Goal: Task Accomplishment & Management: Manage account settings

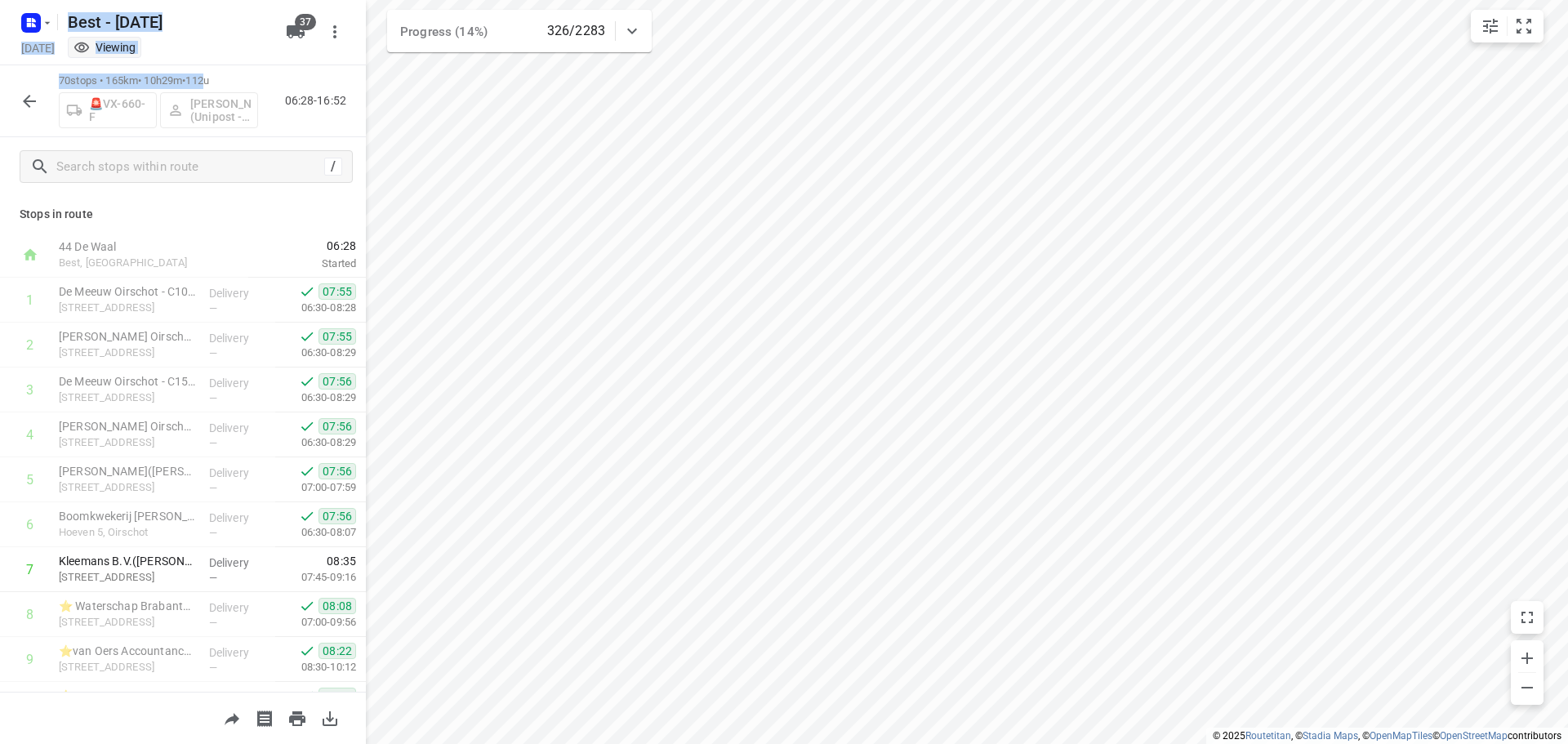
click at [39, 96] on button "button" at bounding box center [29, 101] width 32 height 32
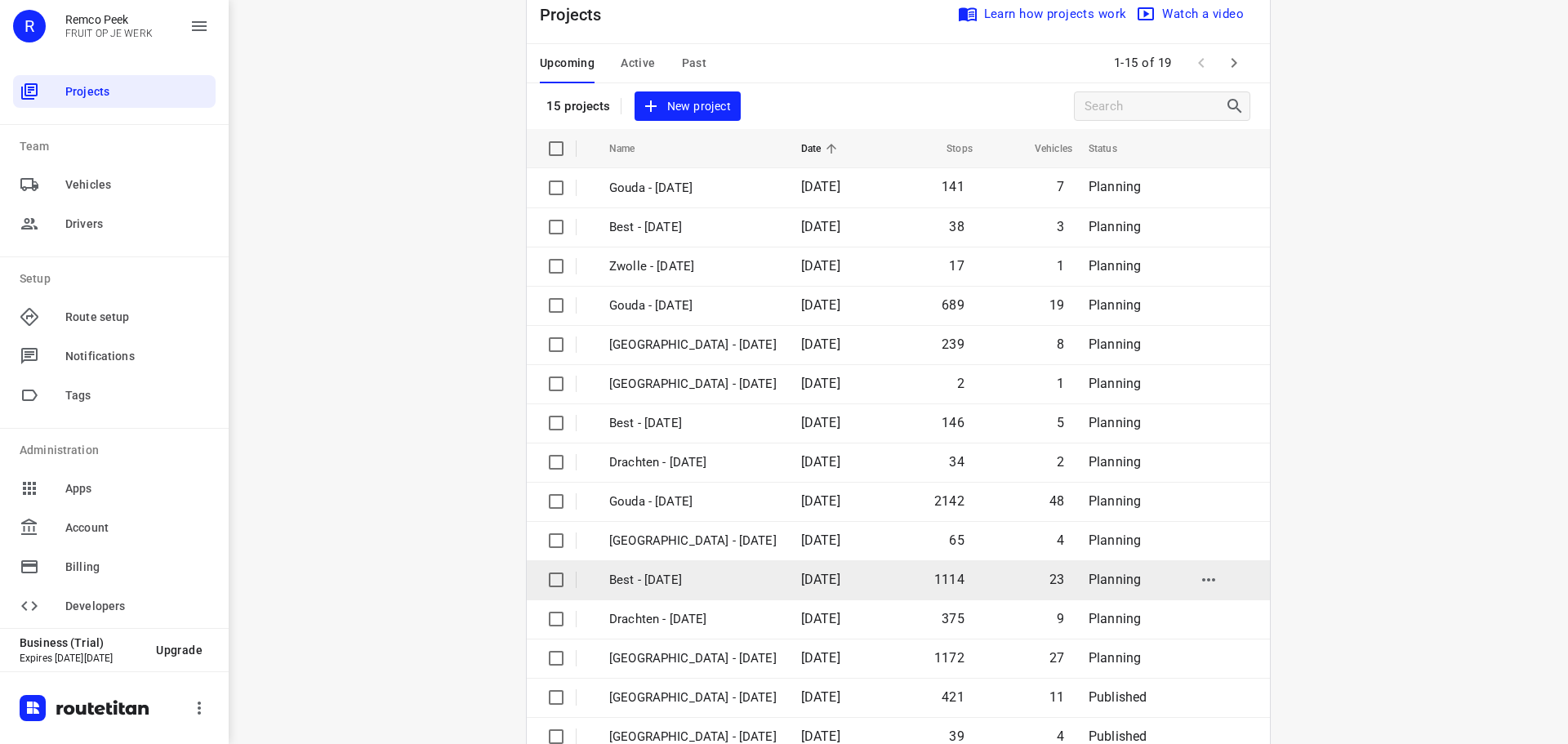
scroll to position [82, 0]
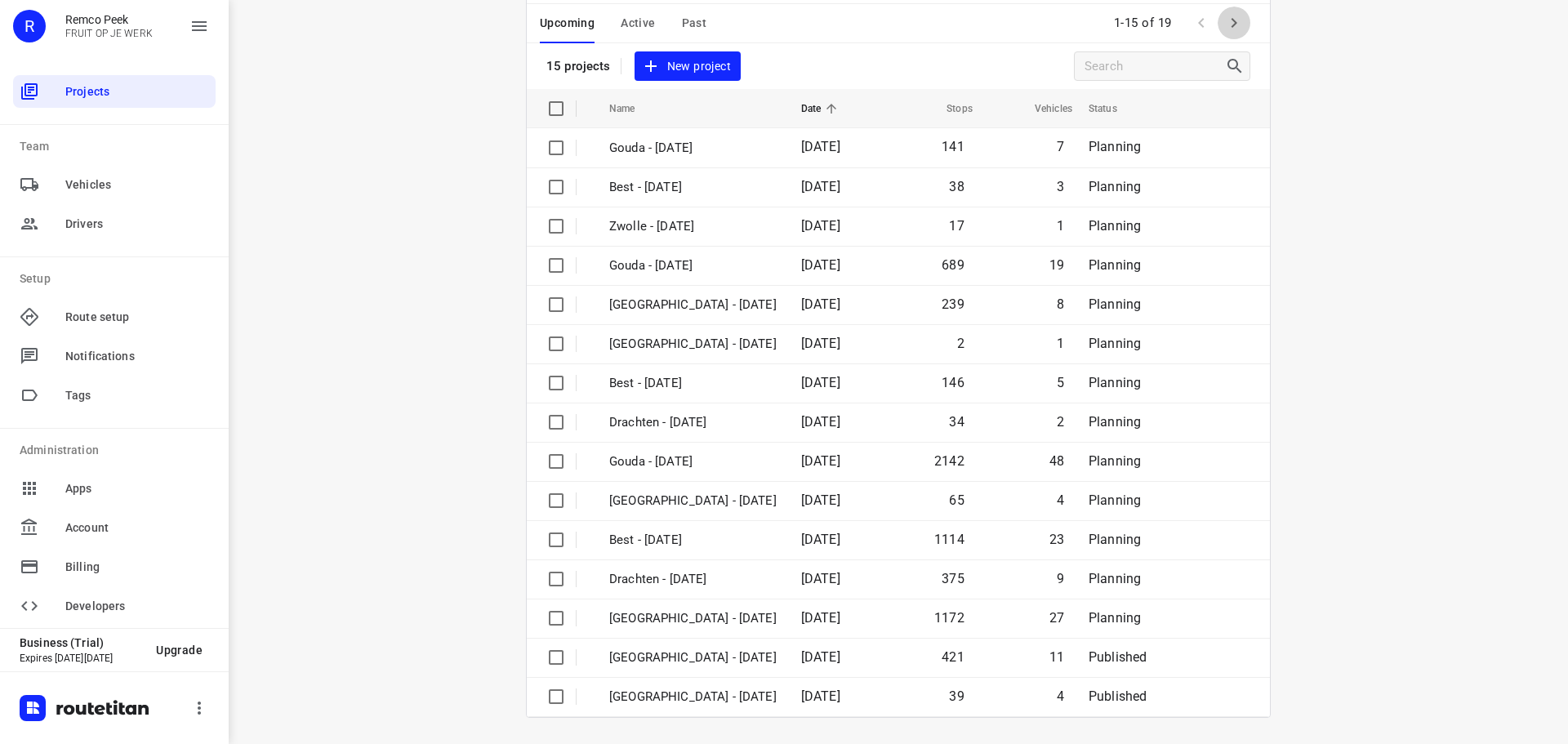
click at [1224, 16] on icon "button" at bounding box center [1234, 23] width 20 height 20
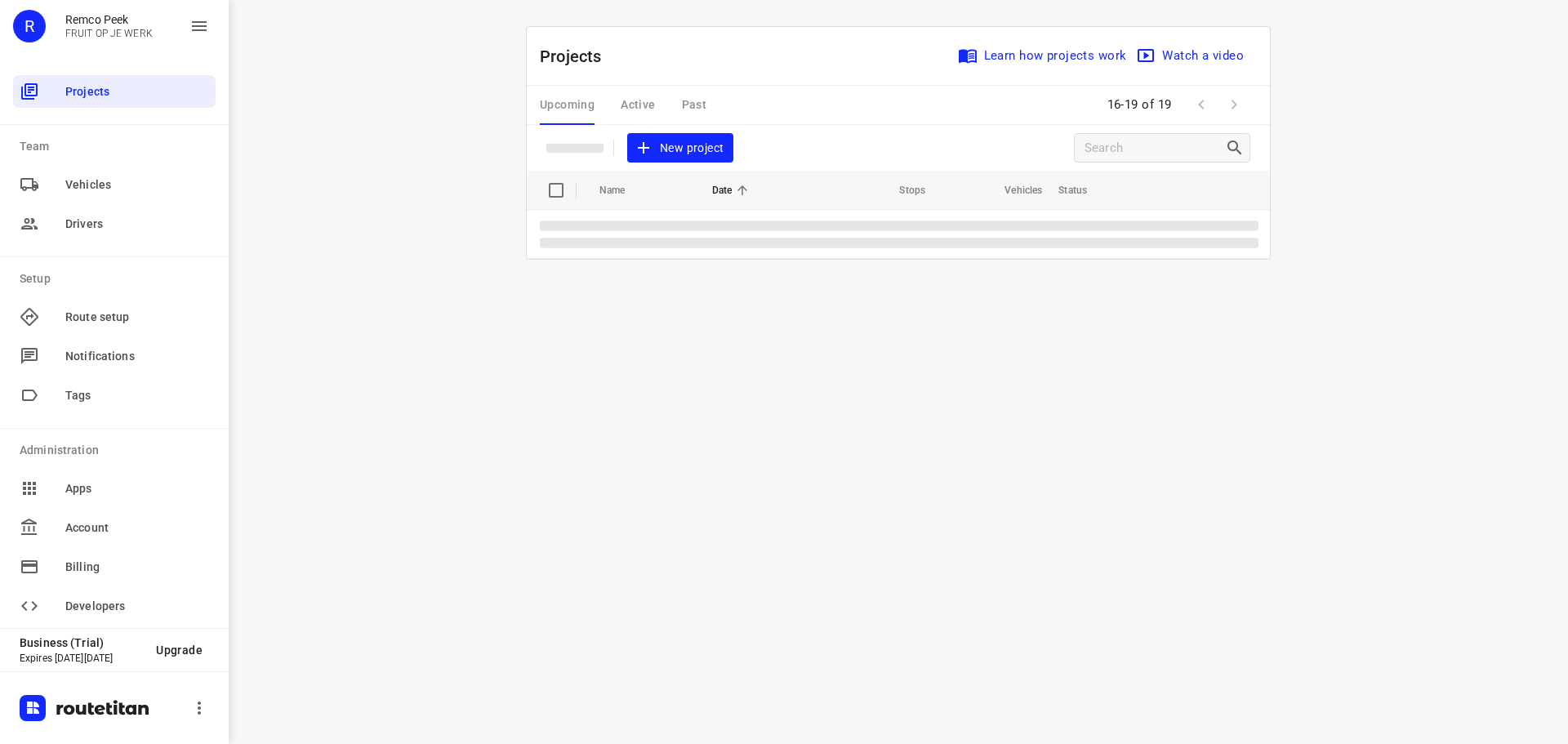
scroll to position [0, 0]
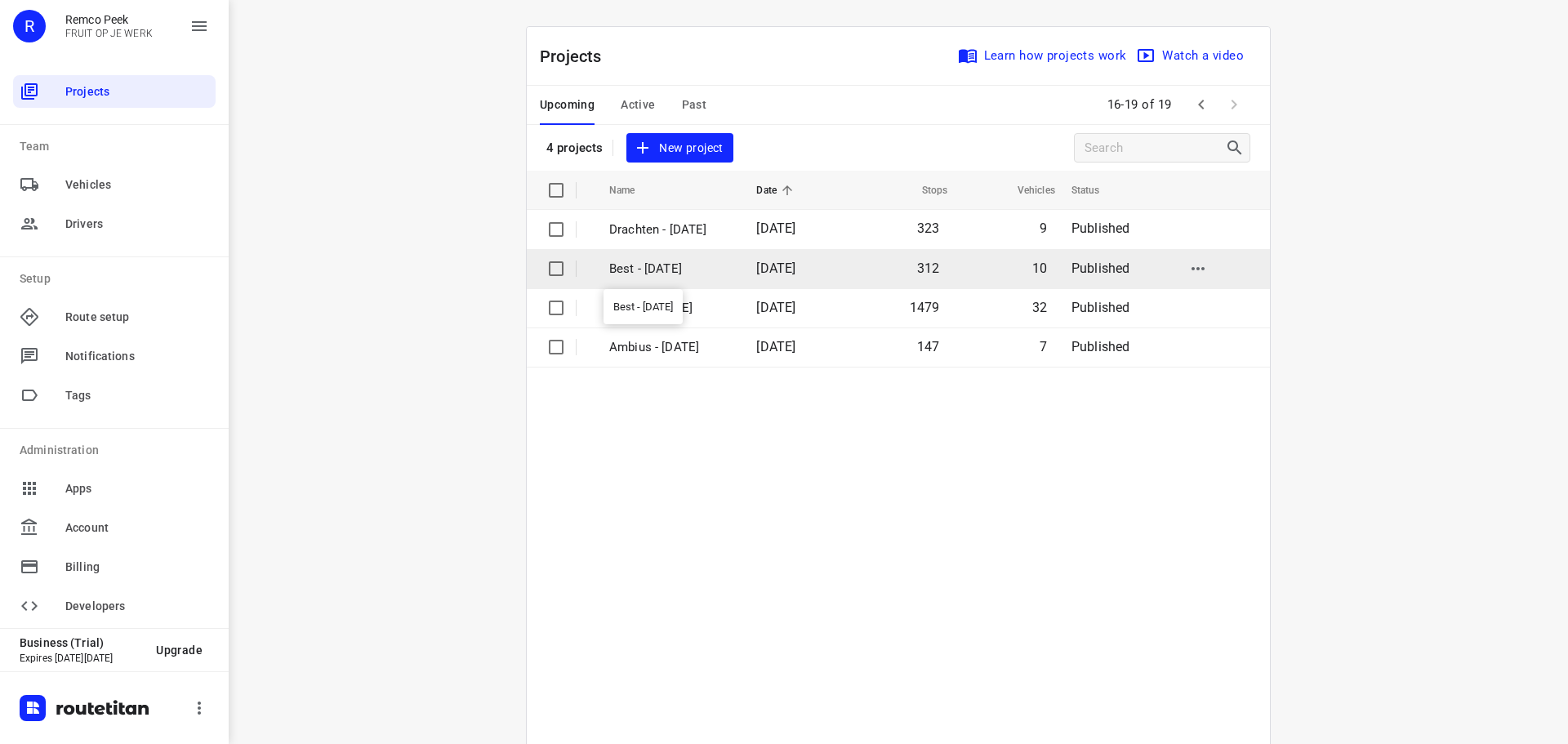
click at [667, 261] on p "Best - [DATE]" at bounding box center [671, 269] width 123 height 19
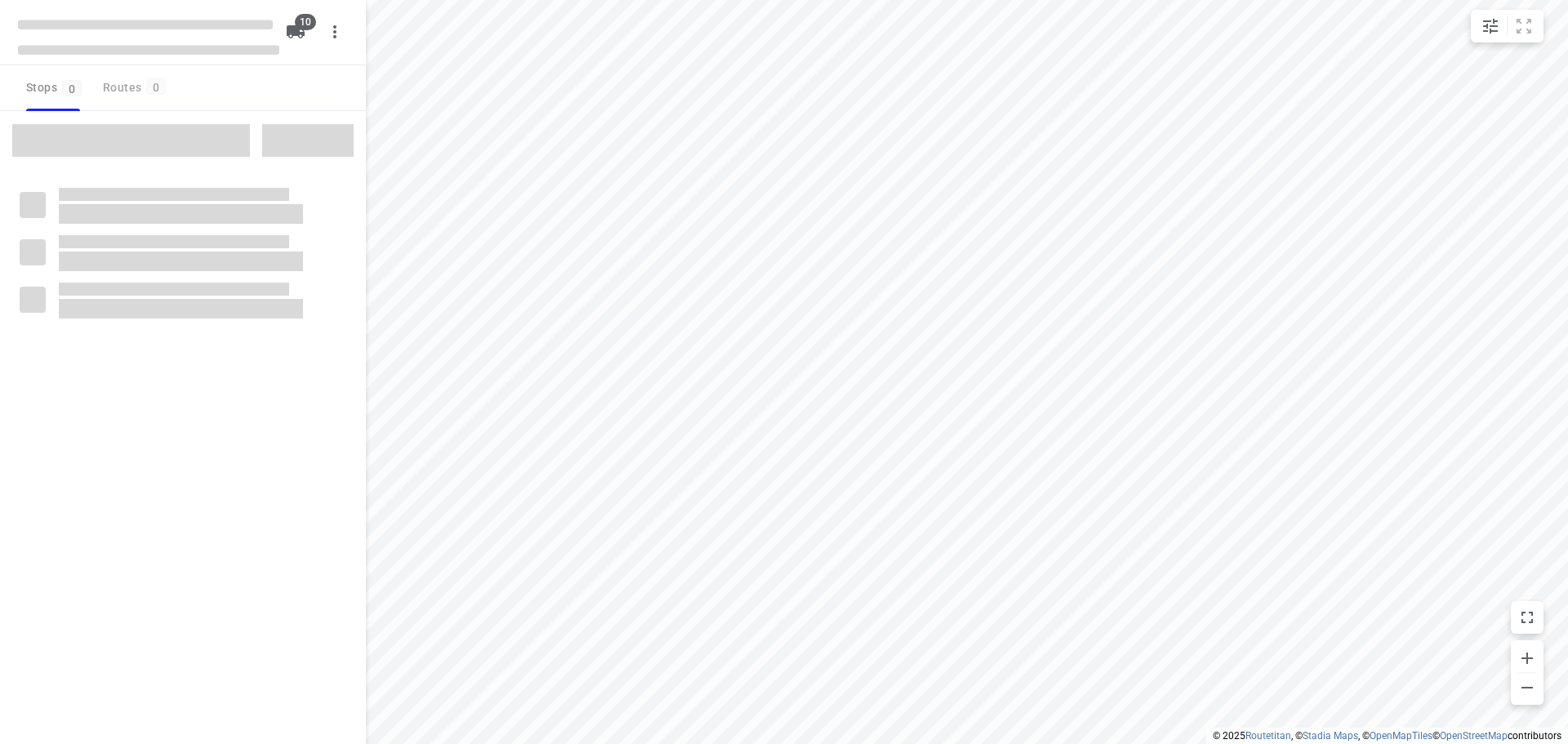
checkbox input "true"
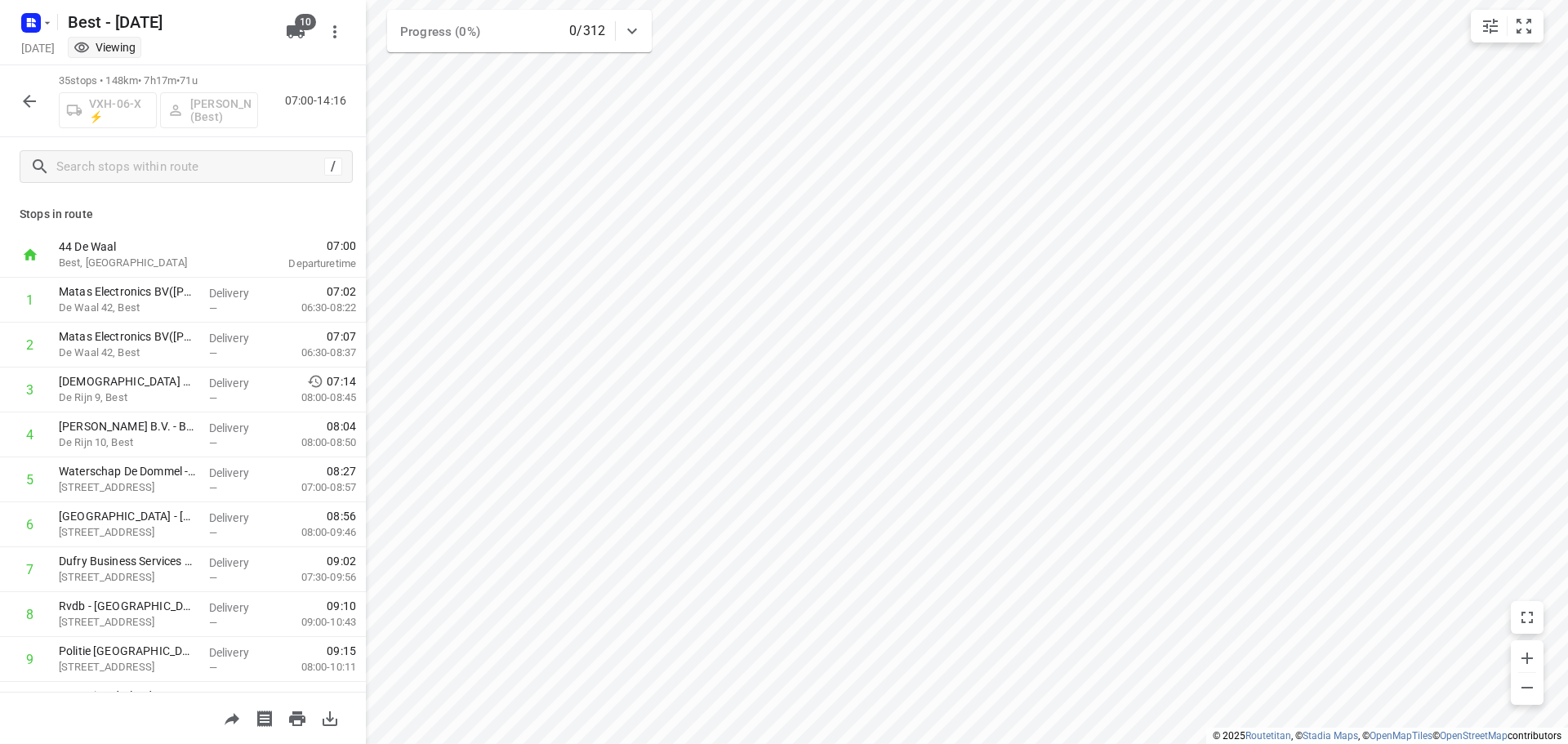
click at [30, 104] on icon "button" at bounding box center [30, 101] width 20 height 20
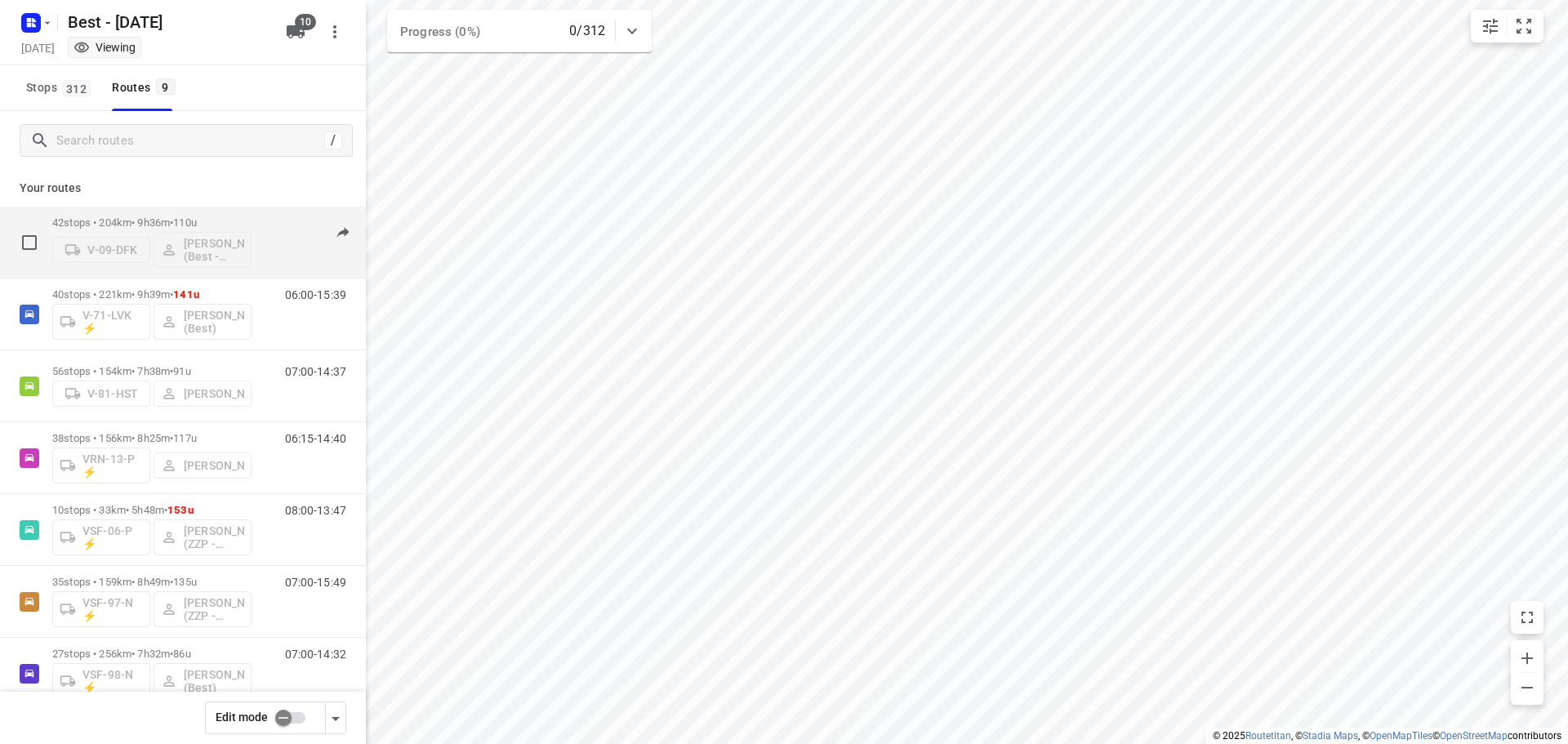
click at [151, 208] on div "42 stops • 204km • 9h36m • 110u V-09-DFK [PERSON_NAME] (Best - ZZP)" at bounding box center [151, 242] width 199 height 68
